Goal: Book appointment/travel/reservation

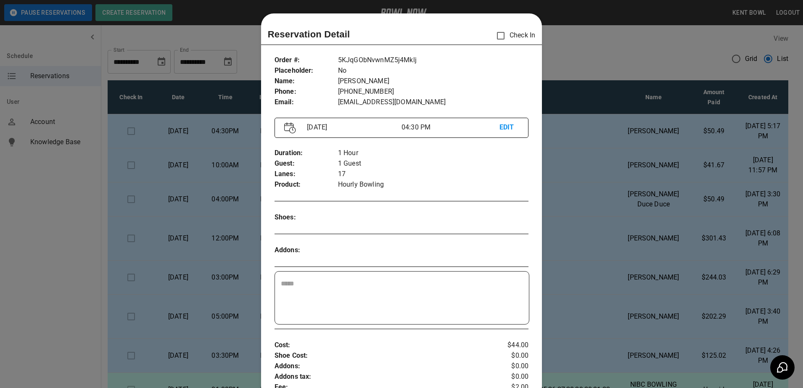
scroll to position [13, 0]
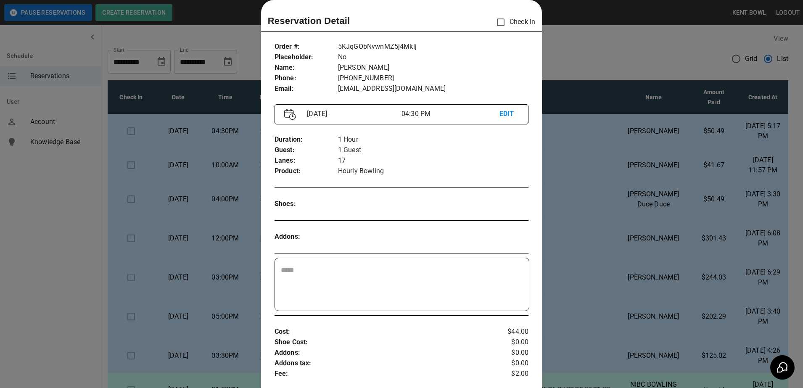
click at [23, 217] on div at bounding box center [401, 194] width 803 height 388
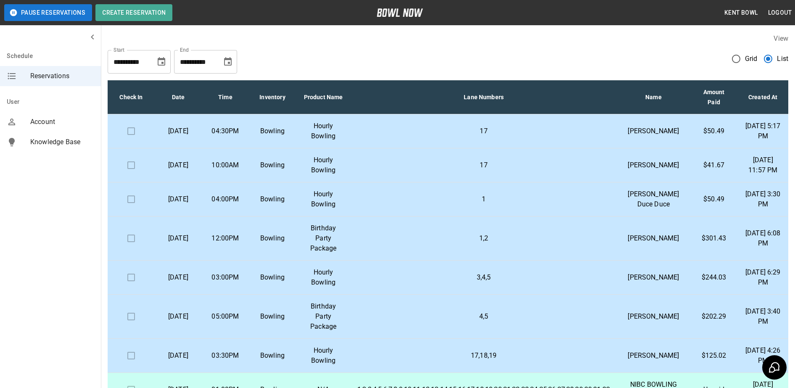
click at [456, 52] on div "**********" at bounding box center [448, 58] width 681 height 30
click at [209, 136] on td "04:30PM" at bounding box center [225, 131] width 47 height 34
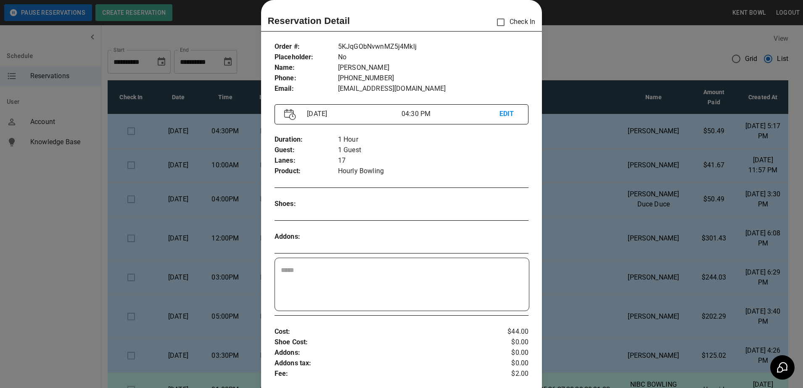
click at [28, 218] on div at bounding box center [401, 194] width 803 height 388
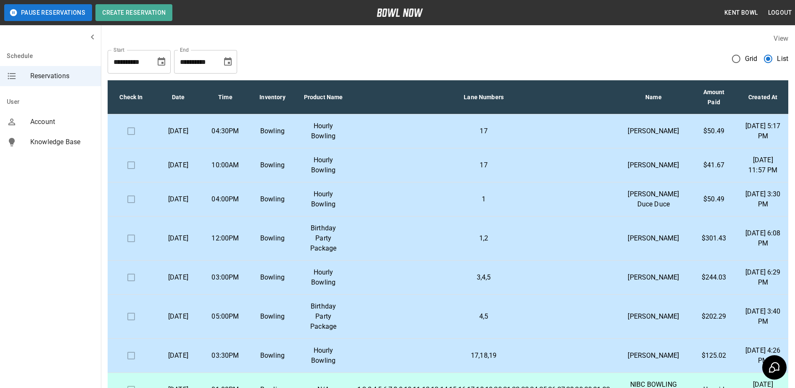
click at [247, 295] on td "03:00PM" at bounding box center [225, 278] width 47 height 34
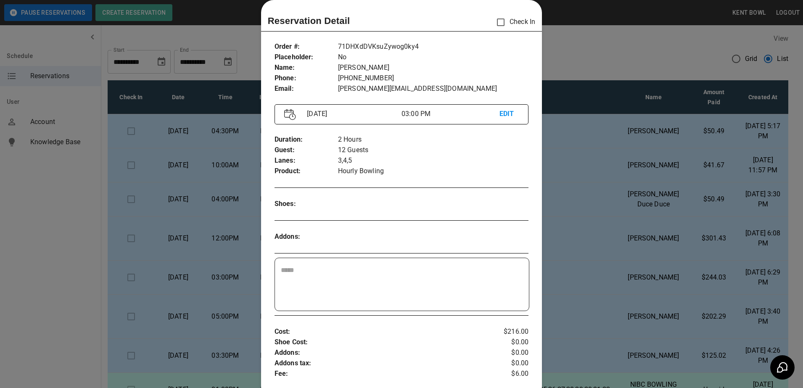
click at [38, 227] on div at bounding box center [401, 194] width 803 height 388
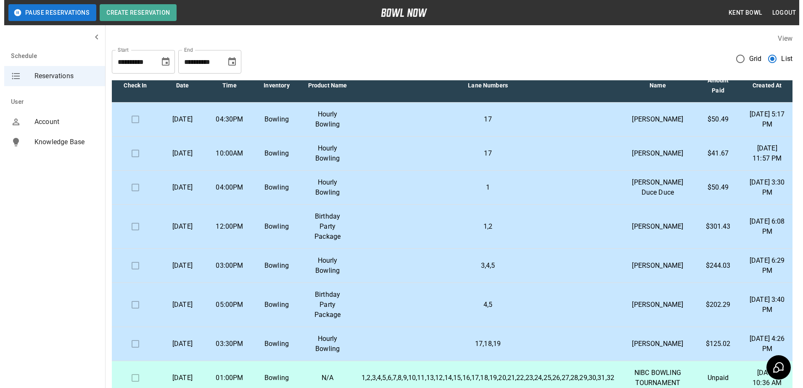
scroll to position [0, 0]
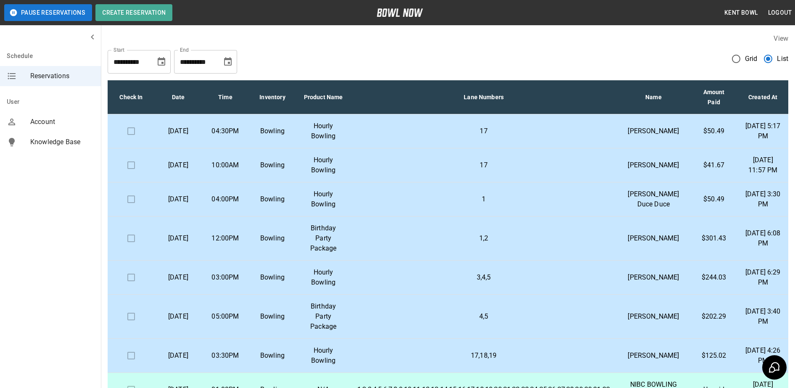
click at [284, 136] on p "Bowling" at bounding box center [273, 131] width 34 height 10
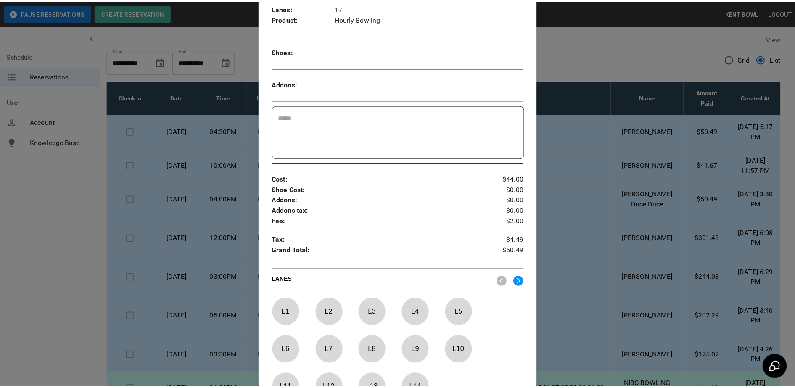
scroll to position [288, 0]
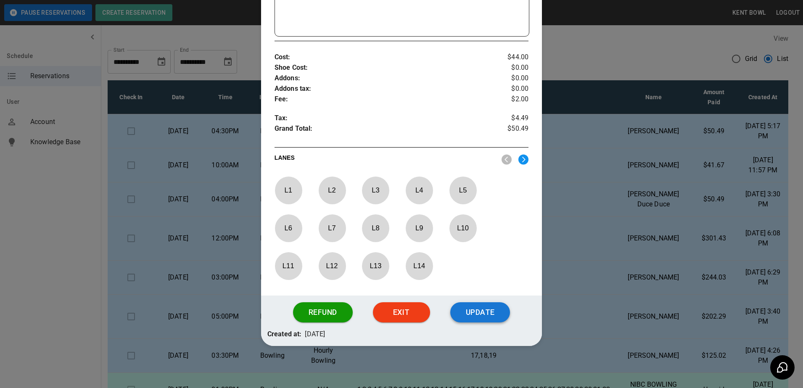
click at [491, 309] on button "Update" at bounding box center [480, 312] width 60 height 20
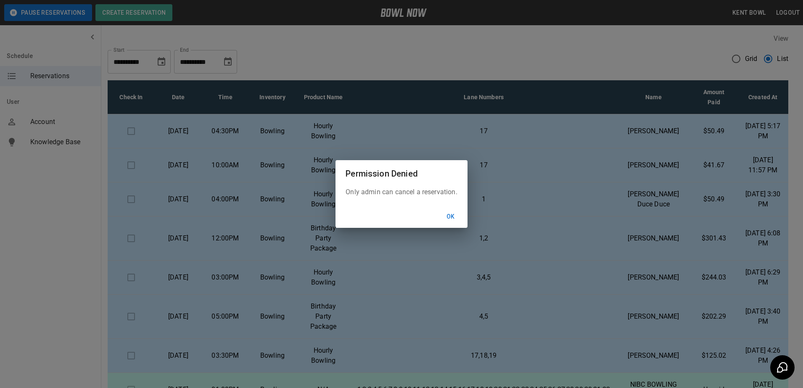
click at [450, 217] on button "Ok" at bounding box center [450, 217] width 27 height 16
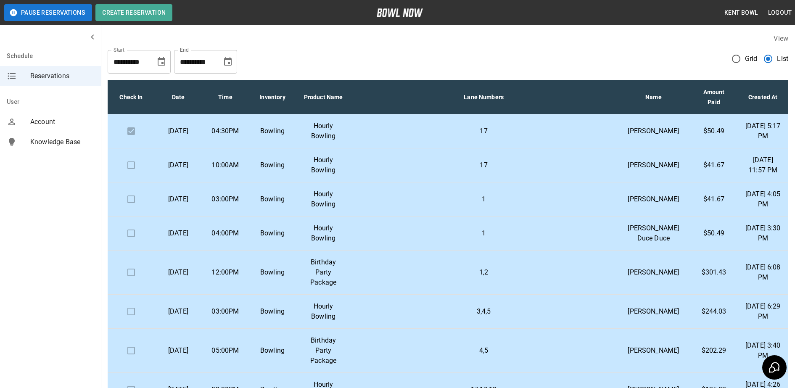
click at [48, 258] on div "Schedule Reservations User Account Knowledge Base" at bounding box center [50, 194] width 101 height 388
click at [242, 216] on td "03:00PM" at bounding box center [225, 199] width 47 height 34
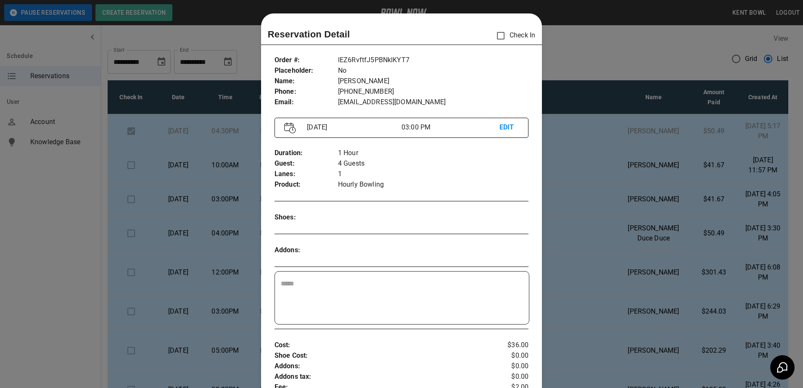
scroll to position [13, 0]
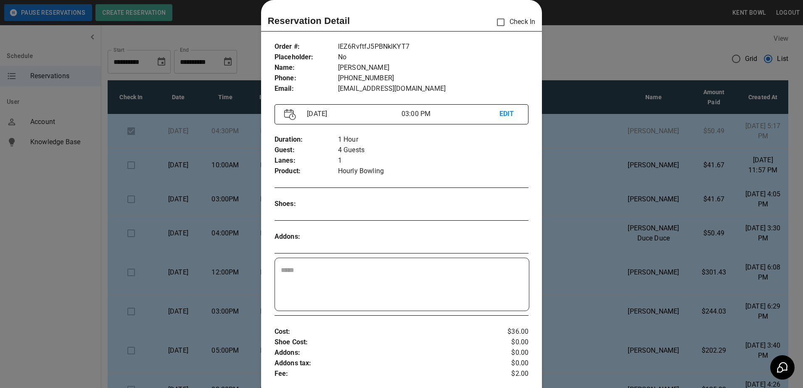
click at [33, 249] on div at bounding box center [401, 194] width 803 height 388
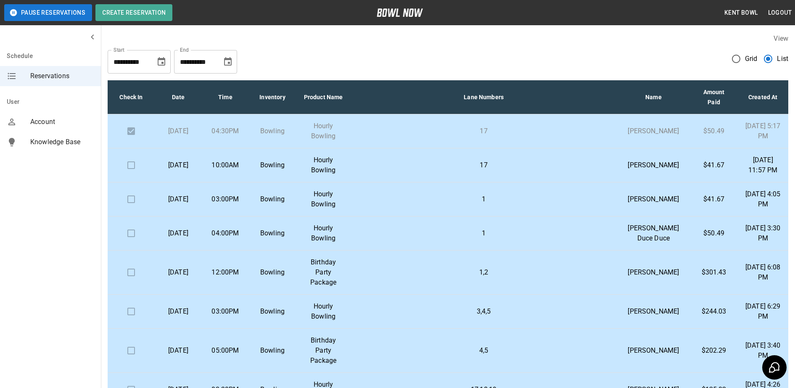
click at [201, 251] on td "[DATE]" at bounding box center [178, 233] width 47 height 34
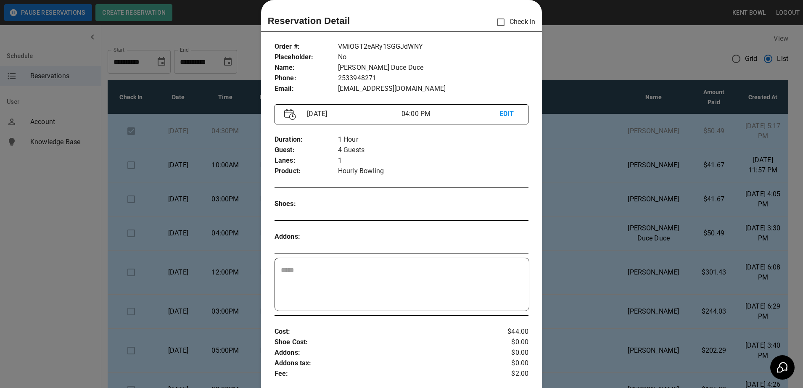
click at [61, 251] on div at bounding box center [401, 194] width 803 height 388
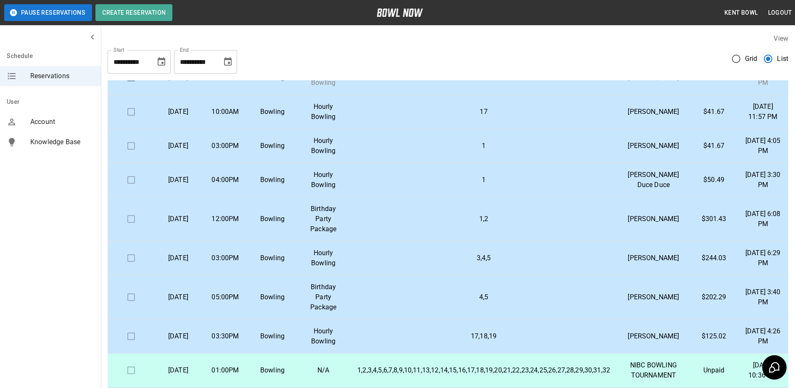
scroll to position [0, 0]
